Goal: Task Accomplishment & Management: Complete application form

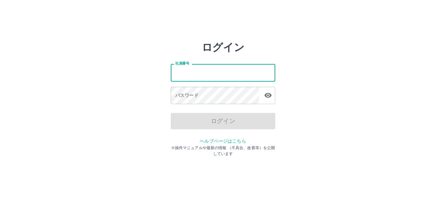
click at [237, 75] on input "社員番号" at bounding box center [223, 72] width 104 height 17
type input "*******"
click at [232, 106] on div "社員番号 ******* 社員番号 パスワード パスワード" at bounding box center [223, 83] width 104 height 59
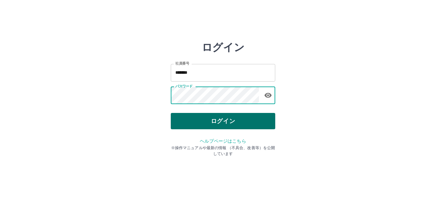
click at [236, 113] on button "ログイン" at bounding box center [223, 121] width 104 height 16
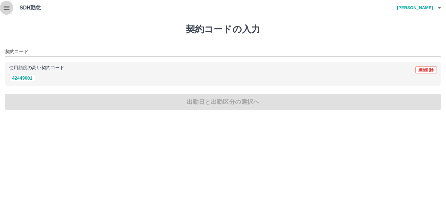
click at [9, 8] on icon "button" at bounding box center [7, 8] width 8 height 8
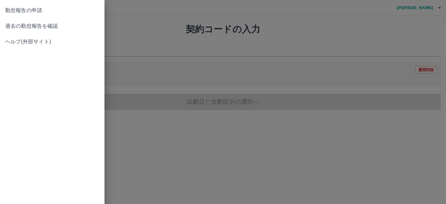
click at [32, 23] on span "過去の勤怠報告を確認" at bounding box center [52, 26] width 94 height 8
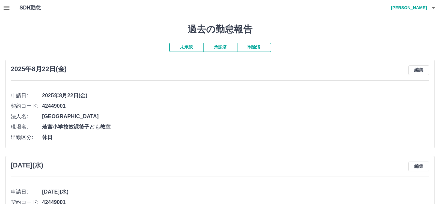
click at [422, 7] on h4 "寺沢　秀明" at bounding box center [407, 8] width 39 height 16
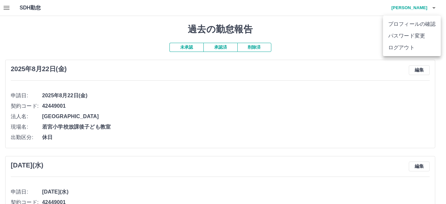
click at [307, 36] on div at bounding box center [223, 102] width 446 height 204
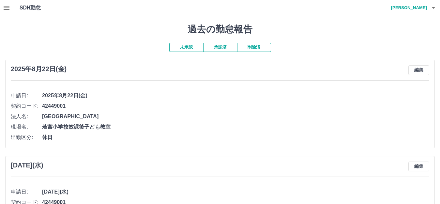
click at [221, 49] on button "承認済" at bounding box center [220, 47] width 34 height 9
click at [426, 7] on h4 "寺沢　秀明" at bounding box center [407, 8] width 39 height 16
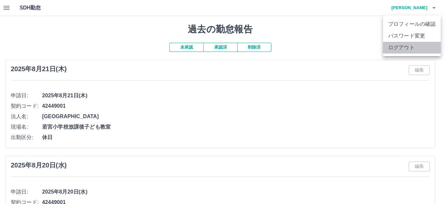
click at [412, 43] on li "ログアウト" at bounding box center [412, 48] width 58 height 12
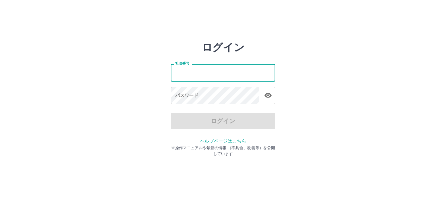
click at [196, 69] on input "社員番号" at bounding box center [223, 72] width 104 height 17
type input "*******"
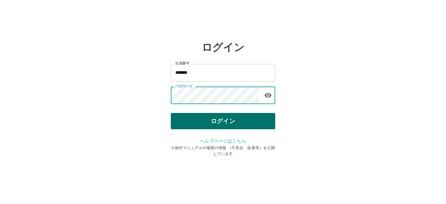
click at [230, 122] on button "ログイン" at bounding box center [223, 121] width 104 height 16
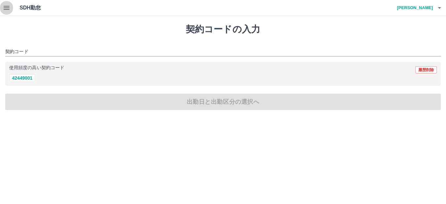
click at [12, 12] on button "button" at bounding box center [6, 8] width 13 height 16
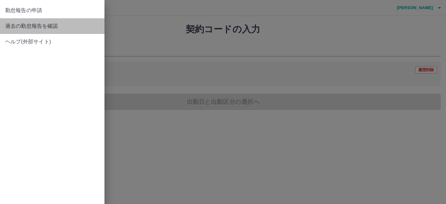
click at [45, 21] on link "過去の勤怠報告を確認" at bounding box center [52, 26] width 104 height 16
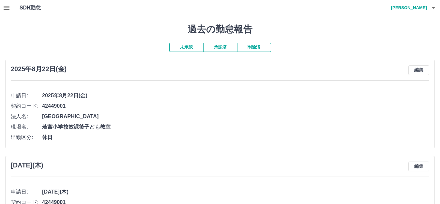
click at [216, 46] on button "承認済" at bounding box center [220, 47] width 34 height 9
click at [7, 5] on icon "button" at bounding box center [7, 8] width 8 height 8
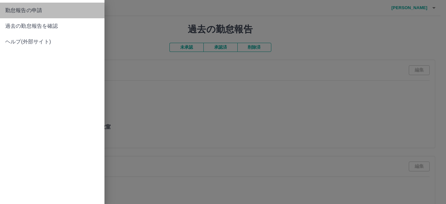
click at [23, 12] on span "勤怠報告の申請" at bounding box center [52, 11] width 94 height 8
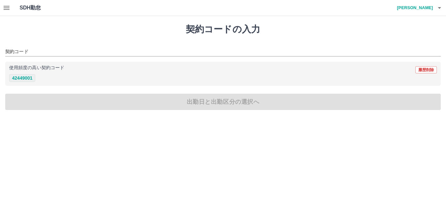
click at [23, 79] on button "42449001" at bounding box center [22, 78] width 26 height 8
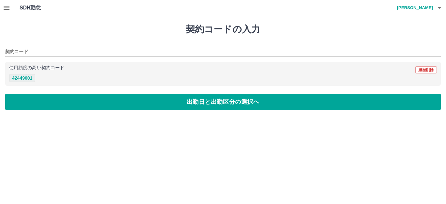
type input "********"
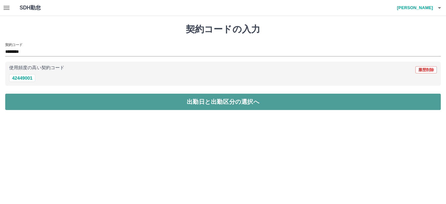
click at [57, 96] on button "出勤日と出勤区分の選択へ" at bounding box center [223, 102] width 436 height 16
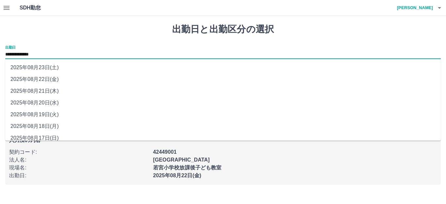
click at [40, 51] on input "**********" at bounding box center [223, 55] width 436 height 8
click at [37, 66] on li "2025年08月23日(土)" at bounding box center [223, 68] width 436 height 12
type input "**********"
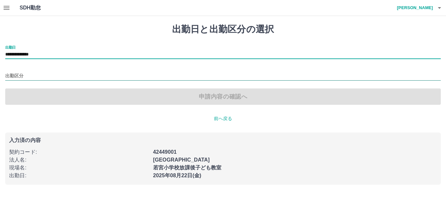
click at [35, 73] on input "出勤区分" at bounding box center [223, 76] width 436 height 8
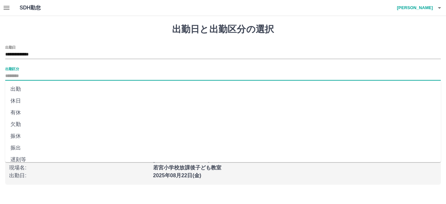
click at [33, 95] on li "出勤" at bounding box center [223, 89] width 436 height 12
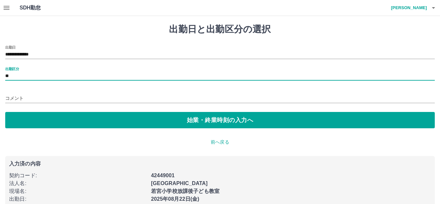
drag, startPoint x: 33, startPoint y: 74, endPoint x: 33, endPoint y: 79, distance: 4.3
click at [33, 73] on input "**" at bounding box center [220, 76] width 430 height 8
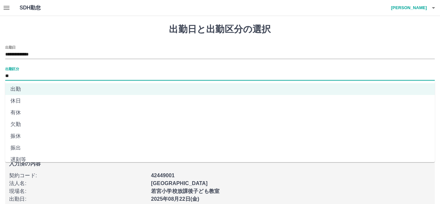
click at [32, 96] on li "休日" at bounding box center [220, 101] width 430 height 12
type input "**"
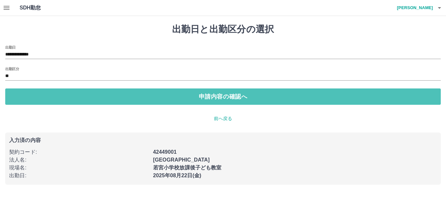
click at [32, 96] on button "申請内容の確認へ" at bounding box center [223, 96] width 436 height 16
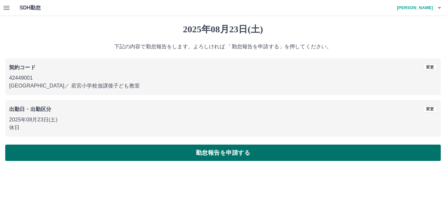
click at [161, 157] on button "勤怠報告を申請する" at bounding box center [223, 153] width 436 height 16
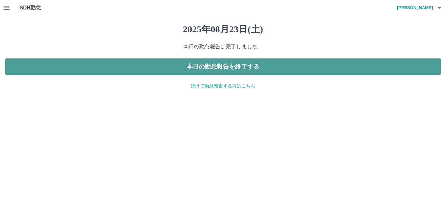
click at [213, 65] on button "本日の勤怠報告を終了する" at bounding box center [223, 66] width 436 height 16
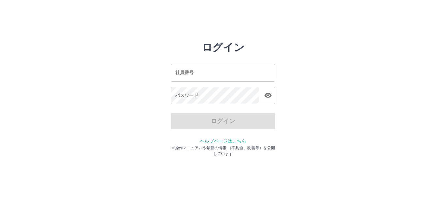
click at [222, 78] on input "社員番号" at bounding box center [223, 72] width 104 height 17
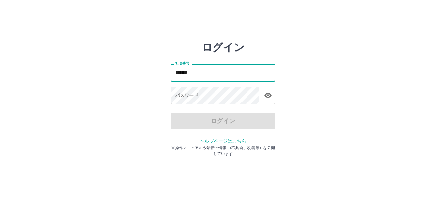
type input "*******"
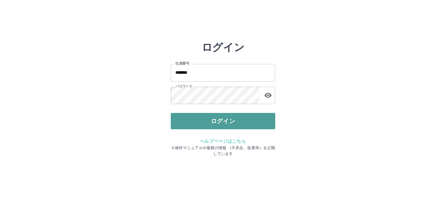
click at [248, 124] on button "ログイン" at bounding box center [223, 121] width 104 height 16
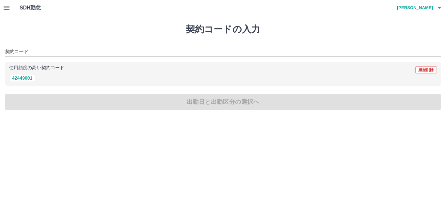
click at [0, 4] on div "SDH勤怠 [PERSON_NAME]" at bounding box center [223, 8] width 446 height 16
click at [7, 11] on icon "button" at bounding box center [7, 8] width 8 height 8
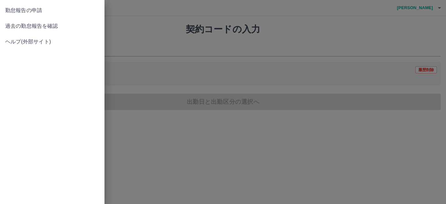
click at [61, 26] on span "過去の勤怠報告を確認" at bounding box center [52, 26] width 94 height 8
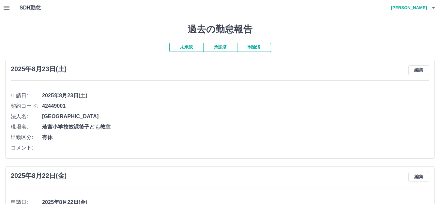
click at [218, 49] on button "承認済" at bounding box center [220, 47] width 34 height 9
click at [426, 3] on h4 "和田　侑子" at bounding box center [407, 8] width 39 height 16
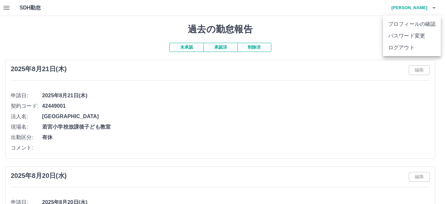
click at [419, 44] on li "ログアウト" at bounding box center [412, 48] width 58 height 12
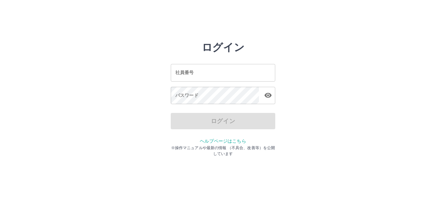
click at [239, 81] on input "社員番号" at bounding box center [223, 72] width 104 height 17
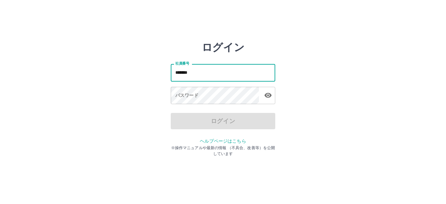
type input "*******"
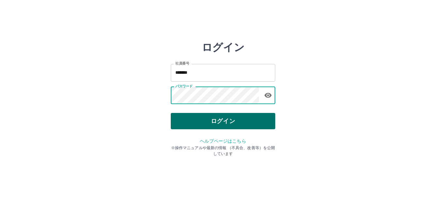
click at [224, 126] on button "ログイン" at bounding box center [223, 121] width 104 height 16
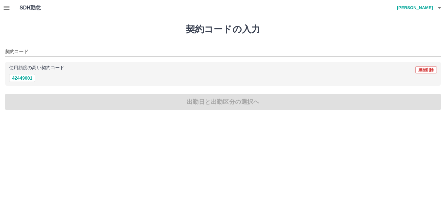
click at [4, 9] on icon "button" at bounding box center [7, 8] width 8 height 8
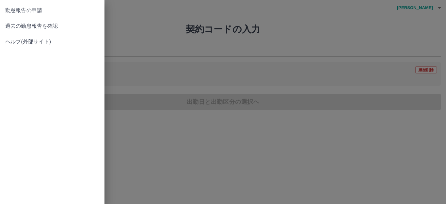
click at [19, 27] on span "過去の勤怠報告を確認" at bounding box center [52, 26] width 94 height 8
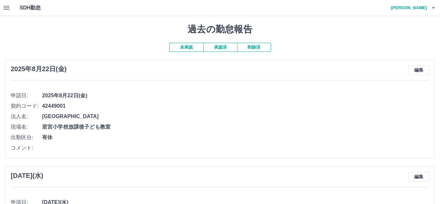
click at [216, 46] on button "承認済" at bounding box center [220, 47] width 34 height 9
click at [200, 47] on button "未承認" at bounding box center [186, 47] width 34 height 9
click at [4, 8] on icon "button" at bounding box center [7, 8] width 8 height 8
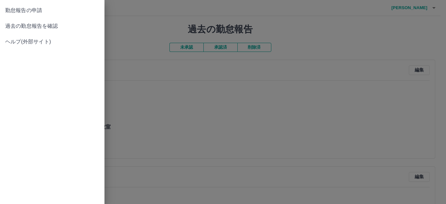
click at [19, 9] on span "勤怠報告の申請" at bounding box center [52, 11] width 94 height 8
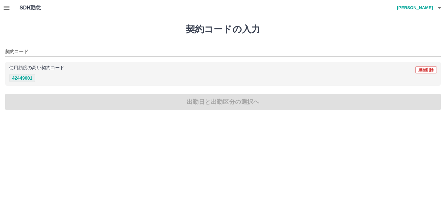
click at [27, 79] on button "42449001" at bounding box center [22, 78] width 26 height 8
type input "********"
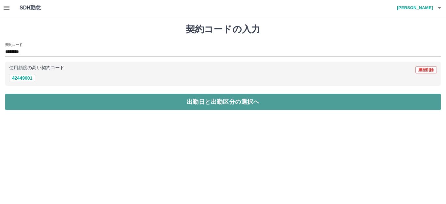
click at [53, 104] on button "出勤日と出勤区分の選択へ" at bounding box center [223, 102] width 436 height 16
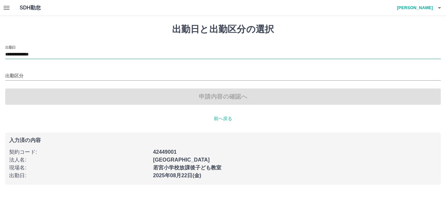
drag, startPoint x: 35, startPoint y: 52, endPoint x: 36, endPoint y: 57, distance: 4.9
click at [35, 52] on input "**********" at bounding box center [223, 55] width 436 height 8
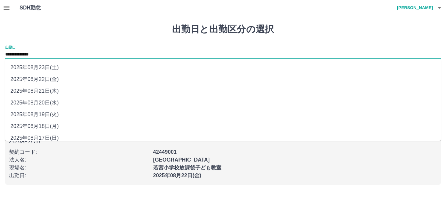
click at [46, 65] on li "2025年08月23日(土)" at bounding box center [223, 68] width 436 height 12
type input "**********"
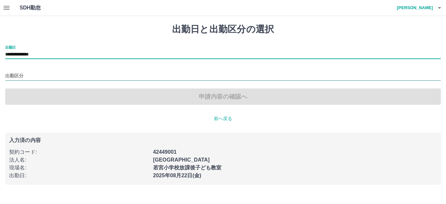
click at [25, 76] on input "出勤区分" at bounding box center [223, 76] width 436 height 8
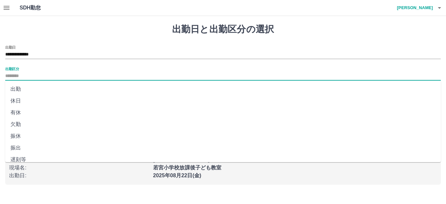
click at [30, 96] on li "休日" at bounding box center [223, 101] width 436 height 12
type input "**"
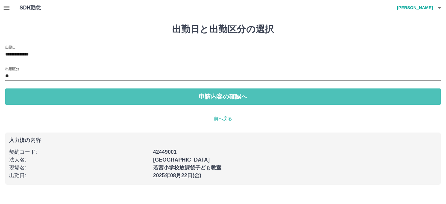
click at [30, 96] on button "申請内容の確認へ" at bounding box center [223, 96] width 436 height 16
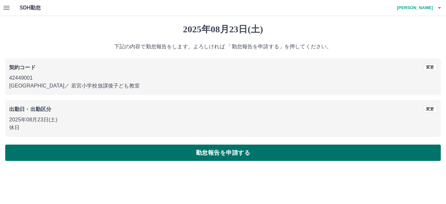
click at [177, 151] on button "勤怠報告を申請する" at bounding box center [223, 153] width 436 height 16
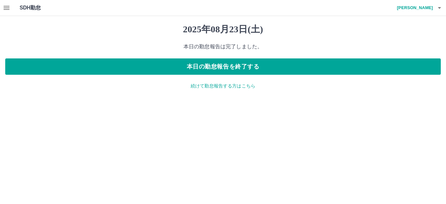
click at [427, 9] on h4 "小川　桜" at bounding box center [413, 8] width 39 height 16
click at [409, 50] on li "ログアウト" at bounding box center [412, 48] width 58 height 12
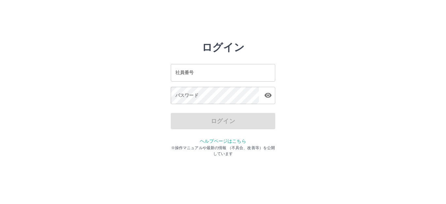
drag, startPoint x: 0, startPoint y: 0, endPoint x: 231, endPoint y: 74, distance: 242.5
click at [231, 74] on input "社員番号" at bounding box center [223, 72] width 104 height 17
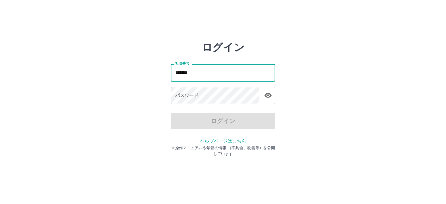
type input "*******"
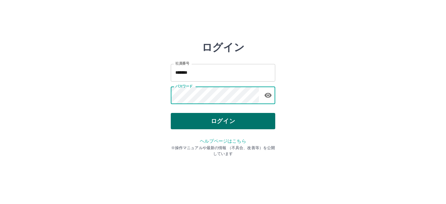
click at [220, 123] on button "ログイン" at bounding box center [223, 121] width 104 height 16
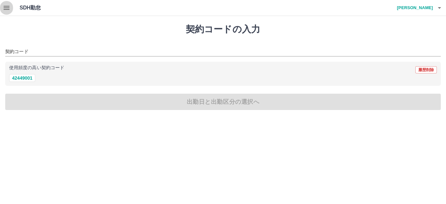
click at [3, 10] on icon "button" at bounding box center [7, 8] width 8 height 8
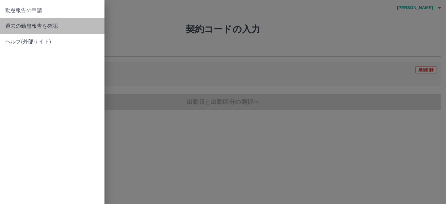
click at [30, 23] on span "過去の勤怠報告を確認" at bounding box center [52, 26] width 94 height 8
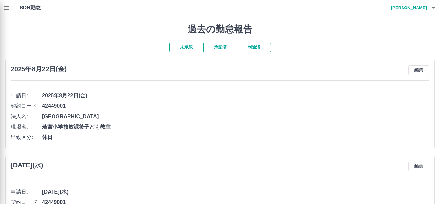
click at [412, 6] on div at bounding box center [220, 102] width 440 height 204
click at [410, 10] on div at bounding box center [220, 102] width 440 height 204
click at [427, 3] on div at bounding box center [220, 102] width 440 height 204
click at [432, 6] on div at bounding box center [220, 102] width 440 height 204
click at [431, 8] on div at bounding box center [220, 102] width 440 height 204
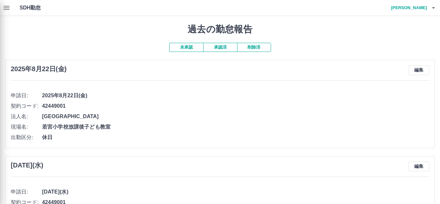
click at [407, 8] on div at bounding box center [220, 102] width 440 height 204
click at [430, 9] on div at bounding box center [220, 102] width 440 height 204
click at [4, 8] on div at bounding box center [220, 102] width 440 height 204
click at [431, 5] on div at bounding box center [220, 102] width 440 height 204
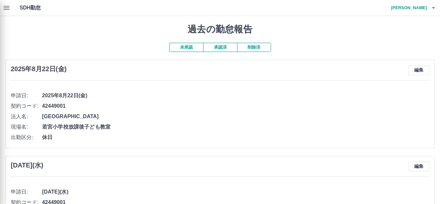
click at [436, 7] on div at bounding box center [220, 102] width 440 height 204
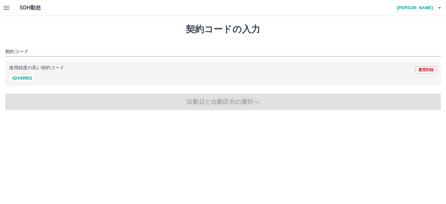
click at [429, 11] on h4 "小菅　隆敏" at bounding box center [413, 8] width 39 height 16
click at [430, 10] on div at bounding box center [223, 102] width 446 height 204
click at [430, 10] on h4 "小菅　隆敏" at bounding box center [413, 8] width 39 height 16
click at [414, 47] on li "ログアウト" at bounding box center [412, 48] width 58 height 12
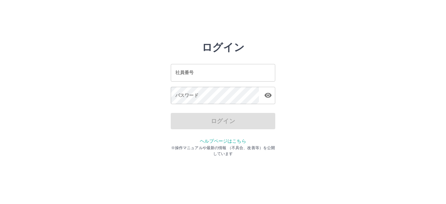
click at [235, 80] on input "社員番号" at bounding box center [223, 72] width 104 height 17
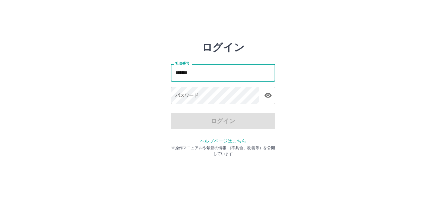
type input "*******"
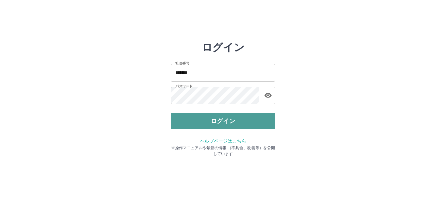
click at [234, 125] on button "ログイン" at bounding box center [223, 121] width 104 height 16
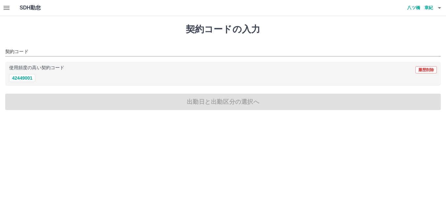
click at [2, 8] on button "button" at bounding box center [6, 8] width 13 height 16
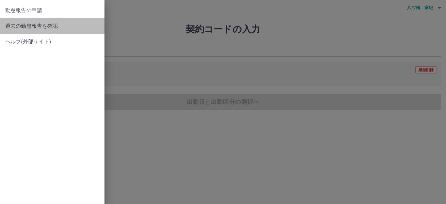
click at [42, 26] on span "過去の勤怠報告を確認" at bounding box center [52, 26] width 94 height 8
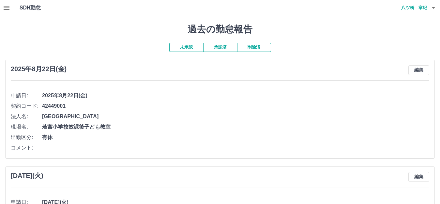
click at [226, 47] on button "承認済" at bounding box center [220, 47] width 34 height 9
click at [197, 48] on button "未承認" at bounding box center [186, 47] width 34 height 9
click at [7, 13] on button "button" at bounding box center [6, 8] width 13 height 16
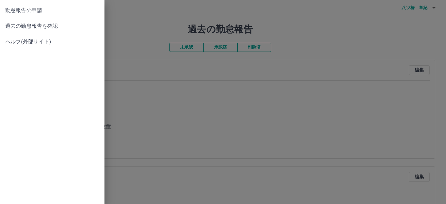
click at [19, 12] on span "勤怠報告の申請" at bounding box center [52, 11] width 94 height 8
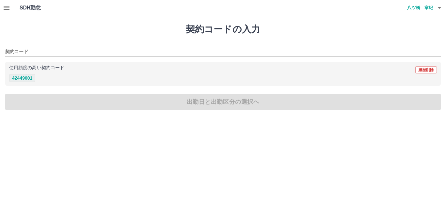
click at [24, 78] on button "42449001" at bounding box center [22, 78] width 26 height 8
type input "********"
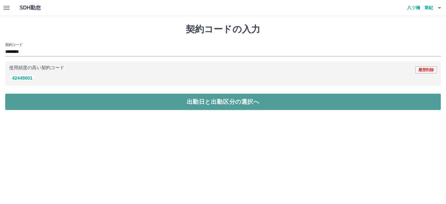
click at [37, 95] on button "出勤日と出勤区分の選択へ" at bounding box center [223, 102] width 436 height 16
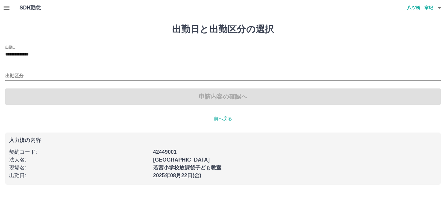
drag, startPoint x: 37, startPoint y: 54, endPoint x: 40, endPoint y: 56, distance: 3.9
click at [38, 54] on input "**********" at bounding box center [223, 55] width 436 height 8
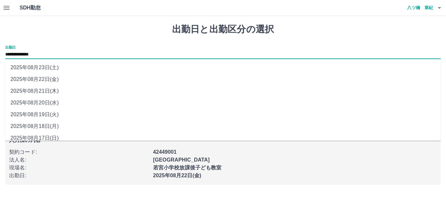
click at [45, 62] on li "2025年08月23日(土)" at bounding box center [223, 68] width 436 height 12
type input "**********"
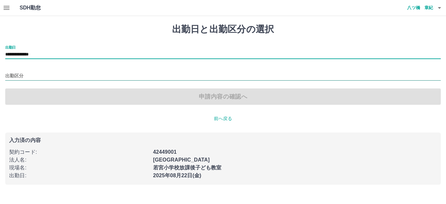
click at [38, 77] on input "出勤区分" at bounding box center [223, 76] width 436 height 8
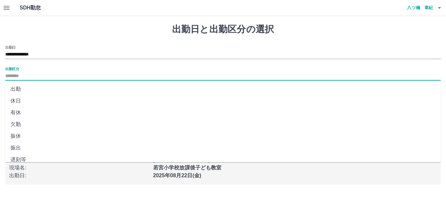
click at [33, 98] on li "休日" at bounding box center [223, 101] width 436 height 12
type input "**"
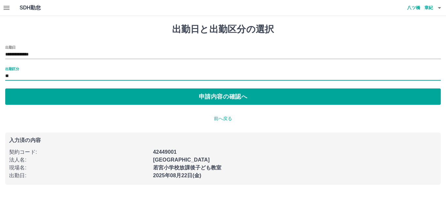
click at [33, 98] on button "申請内容の確認へ" at bounding box center [223, 96] width 436 height 16
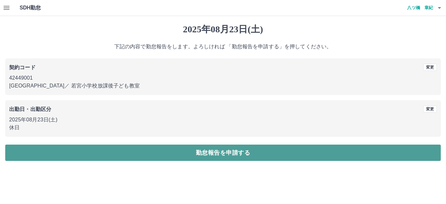
click at [127, 149] on button "勤怠報告を申請する" at bounding box center [223, 153] width 436 height 16
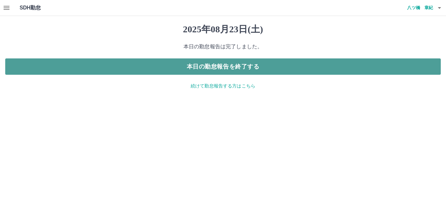
click at [315, 63] on button "本日の勤怠報告を終了する" at bounding box center [223, 66] width 436 height 16
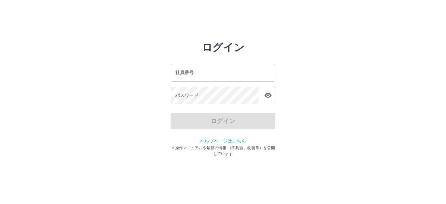
click at [239, 70] on input "社員番号" at bounding box center [223, 72] width 104 height 17
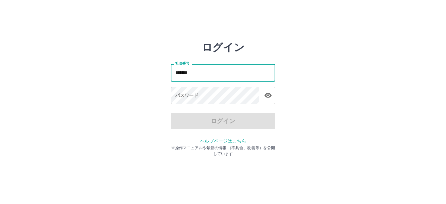
type input "*******"
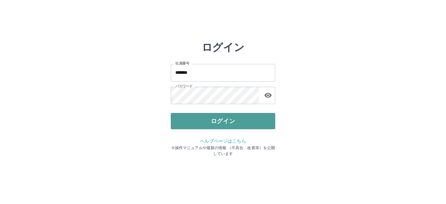
click at [230, 114] on button "ログイン" at bounding box center [223, 121] width 104 height 16
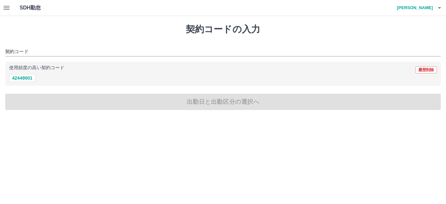
click at [8, 7] on icon "button" at bounding box center [7, 8] width 6 height 4
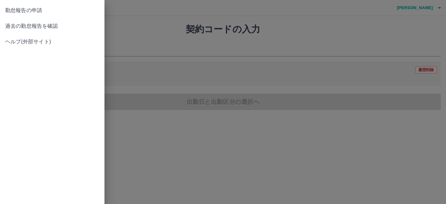
click at [38, 27] on span "過去の勤怠報告を確認" at bounding box center [52, 26] width 94 height 8
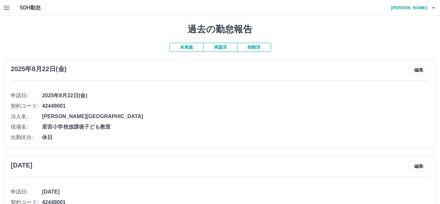
click at [222, 48] on button "承認済" at bounding box center [220, 47] width 34 height 9
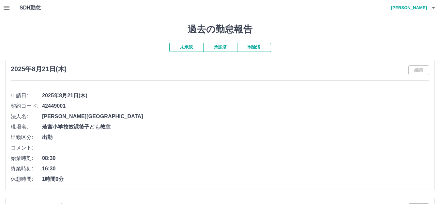
click at [194, 44] on button "未承認" at bounding box center [186, 47] width 34 height 9
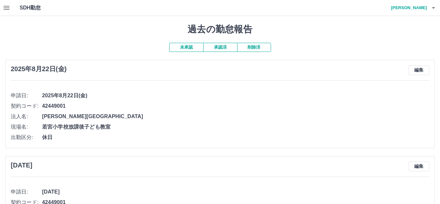
click at [11, 7] on button "button" at bounding box center [6, 8] width 13 height 16
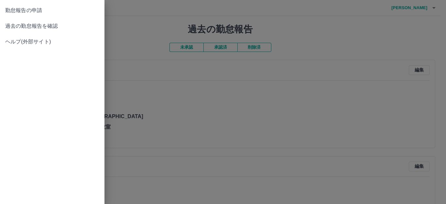
click at [11, 7] on span "勤怠報告の申請" at bounding box center [52, 11] width 94 height 8
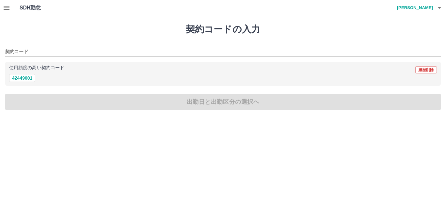
click at [24, 84] on div "使用頻度の高い契約コード 履歴削除 42449001" at bounding box center [223, 74] width 436 height 24
click at [25, 83] on div "使用頻度の高い契約コード 履歴削除 42449001" at bounding box center [223, 74] width 436 height 24
click at [27, 81] on button "42449001" at bounding box center [22, 78] width 26 height 8
type input "********"
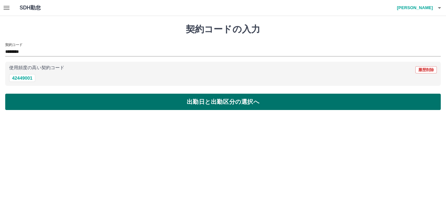
click at [32, 98] on button "出勤日と出勤区分の選択へ" at bounding box center [223, 102] width 436 height 16
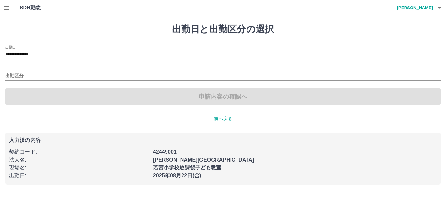
click at [42, 54] on input "**********" at bounding box center [223, 55] width 436 height 8
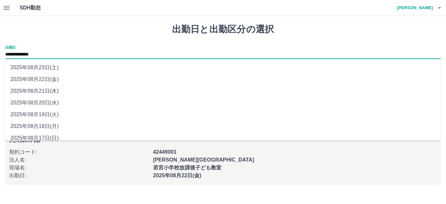
click at [45, 66] on li "2025年08月23日(土)" at bounding box center [223, 68] width 436 height 12
type input "**********"
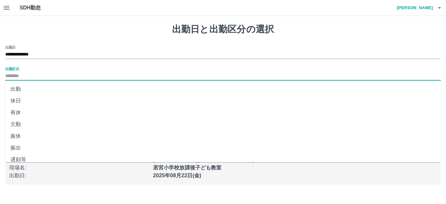
click at [45, 76] on input "出勤区分" at bounding box center [223, 76] width 436 height 8
click at [41, 96] on li "休日" at bounding box center [223, 101] width 436 height 12
type input "**"
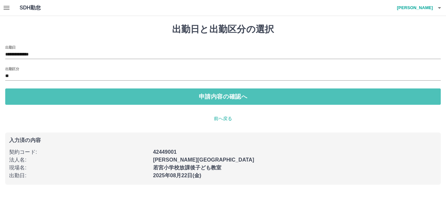
click at [41, 96] on button "申請内容の確認へ" at bounding box center [223, 96] width 436 height 16
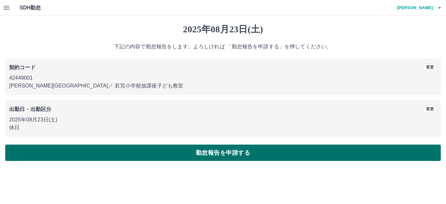
drag, startPoint x: 120, startPoint y: 141, endPoint x: 126, endPoint y: 148, distance: 9.7
click at [120, 142] on div "2025年08月23日(土) 下記の内容で勤怠報告をします。よろしければ 「勤怠報告を申請する」を押してください。 契約コード 変更 42449001 市川市…" at bounding box center [223, 92] width 446 height 153
click at [126, 148] on button "勤怠報告を申請する" at bounding box center [223, 153] width 436 height 16
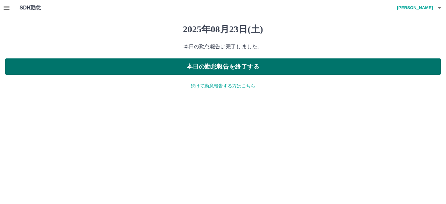
click at [248, 67] on button "本日の勤怠報告を終了する" at bounding box center [223, 66] width 436 height 16
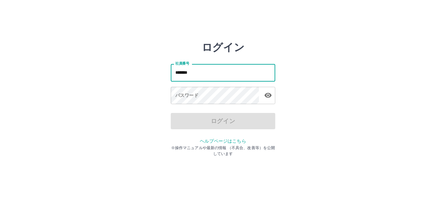
type input "*******"
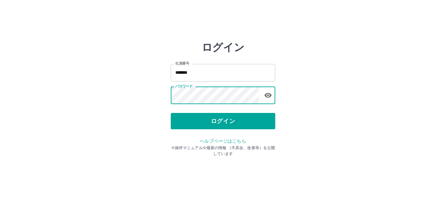
click at [228, 130] on div "ログイン 社員番号 ******* 社員番号 パスワード パスワード ログイン ヘルプページはこちら ※操作マニュアルや最新の情報 （不具合、改善等）を公開し…" at bounding box center [223, 93] width 104 height 104
click at [238, 111] on div "社員番号 ******* 社員番号 パスワード パスワード" at bounding box center [223, 83] width 104 height 59
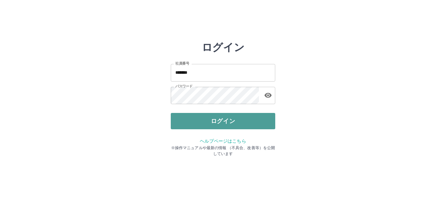
click at [238, 119] on button "ログイン" at bounding box center [223, 121] width 104 height 16
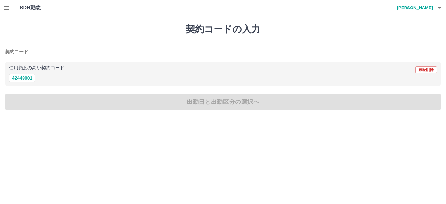
click at [7, 8] on icon "button" at bounding box center [7, 8] width 6 height 4
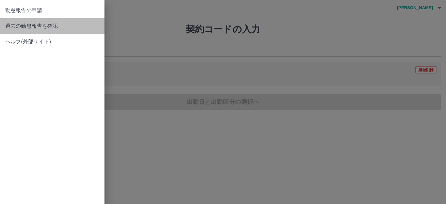
click at [34, 30] on span "過去の勤怠報告を確認" at bounding box center [52, 26] width 94 height 8
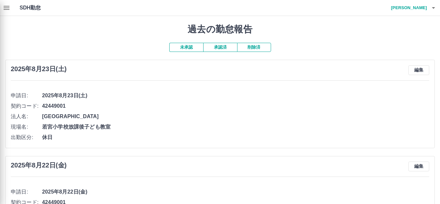
click at [425, 5] on div at bounding box center [220, 102] width 440 height 204
click at [422, 7] on div at bounding box center [220, 102] width 440 height 204
click at [408, 8] on div at bounding box center [220, 102] width 440 height 204
click at [434, 7] on div at bounding box center [220, 102] width 440 height 204
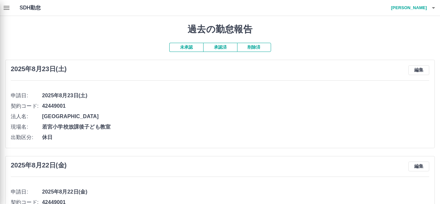
click at [9, 6] on div at bounding box center [220, 102] width 440 height 204
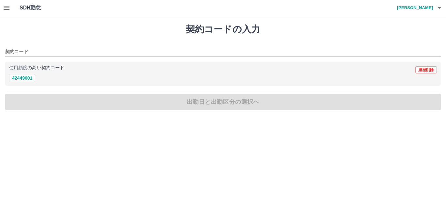
click at [429, 7] on h4 "[PERSON_NAME]" at bounding box center [413, 8] width 39 height 16
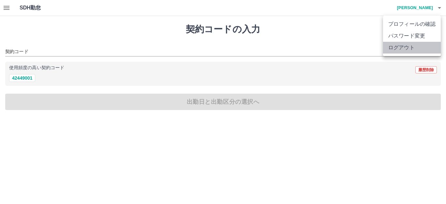
click at [399, 47] on li "ログアウト" at bounding box center [412, 48] width 58 height 12
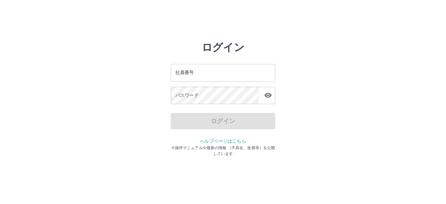
drag, startPoint x: 236, startPoint y: 76, endPoint x: 234, endPoint y: 83, distance: 7.4
click at [236, 76] on input "社員番号" at bounding box center [223, 72] width 104 height 17
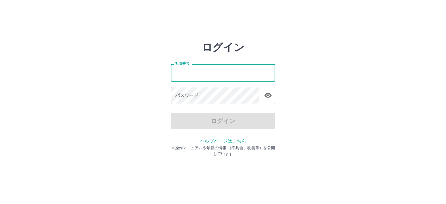
type input "*******"
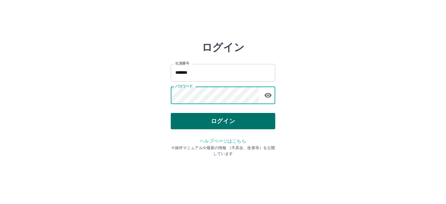
click at [233, 117] on button "ログイン" at bounding box center [223, 121] width 104 height 16
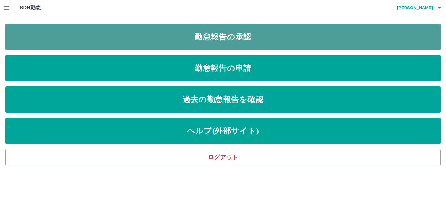
click at [241, 39] on link "勤怠報告の承認" at bounding box center [223, 37] width 436 height 26
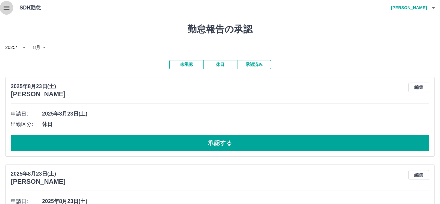
click at [8, 4] on button "button" at bounding box center [6, 8] width 13 height 16
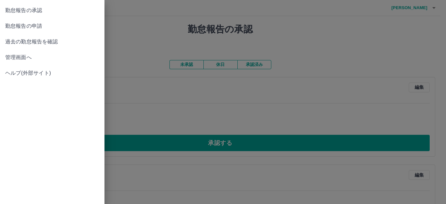
click at [41, 27] on span "勤怠報告の申請" at bounding box center [52, 26] width 94 height 8
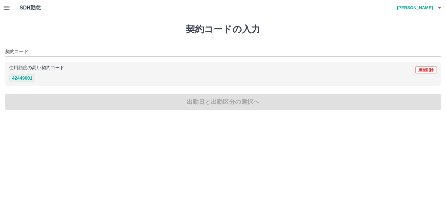
click at [29, 76] on button "42449001" at bounding box center [22, 78] width 26 height 8
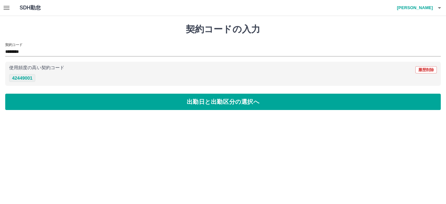
type input "********"
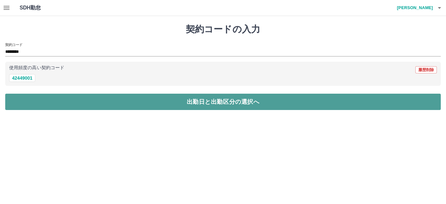
click at [49, 96] on button "出勤日と出勤区分の選択へ" at bounding box center [223, 102] width 436 height 16
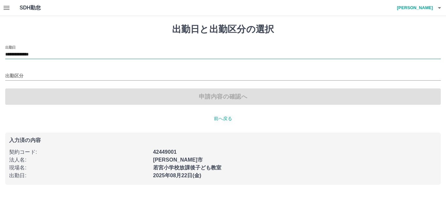
click at [50, 54] on input "**********" at bounding box center [223, 55] width 436 height 8
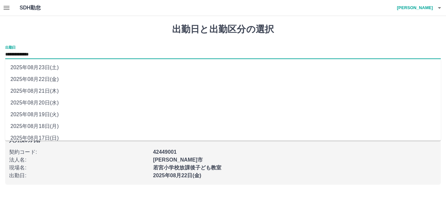
click at [53, 68] on li "2025年08月23日(土)" at bounding box center [223, 68] width 436 height 12
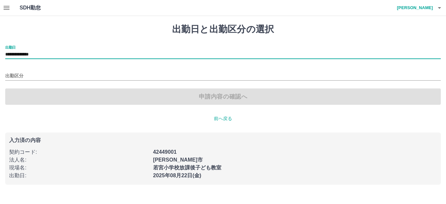
type input "**********"
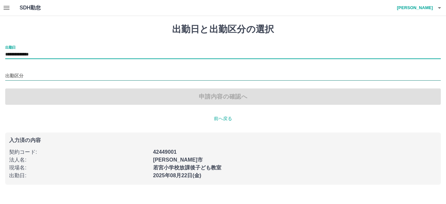
click at [45, 79] on input "出勤区分" at bounding box center [223, 76] width 436 height 8
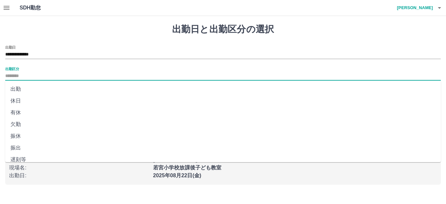
click at [38, 96] on li "休日" at bounding box center [223, 101] width 436 height 12
type input "**"
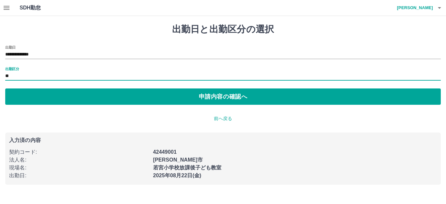
click at [38, 96] on button "申請内容の確認へ" at bounding box center [223, 96] width 436 height 16
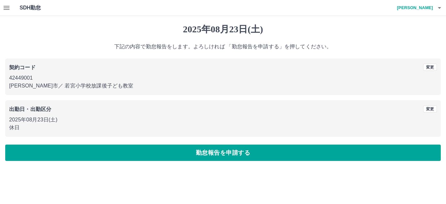
click at [165, 162] on div "[DATE] 下記の内容で勤怠報告をします。よろしければ 「勤怠報告を申請する」を押してください。 契約コード 変更 42449001 [PERSON_NAM…" at bounding box center [223, 92] width 446 height 153
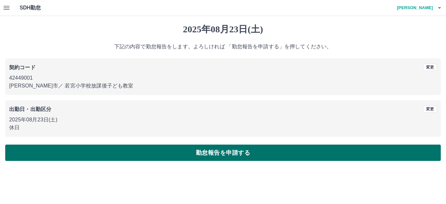
click at [172, 156] on button "勤怠報告を申請する" at bounding box center [223, 153] width 436 height 16
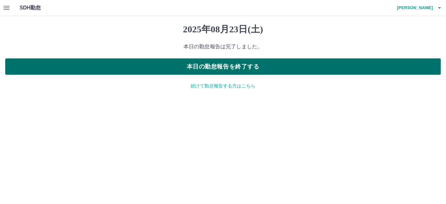
click at [300, 65] on button "本日の勤怠報告を終了する" at bounding box center [223, 66] width 436 height 16
